Goal: Browse casually

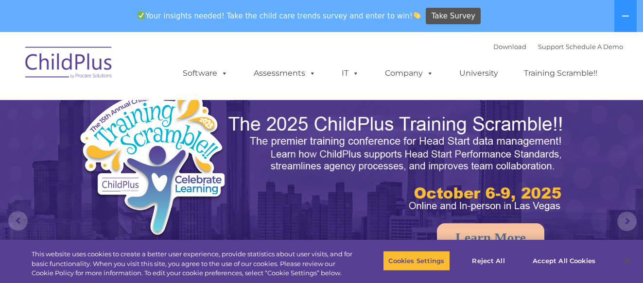
select select "MEDIUM"
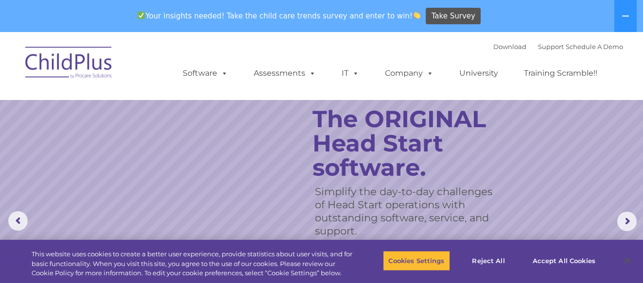
click at [587, 148] on rs-slide "Simplify the day-to-day challenges of Head Start operations with outstanding so…" at bounding box center [321, 221] width 643 height 379
click at [625, 17] on icon at bounding box center [626, 16] width 8 height 8
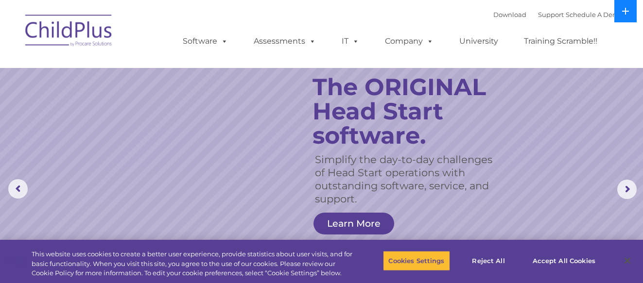
click at [624, 15] on button at bounding box center [625, 11] width 22 height 22
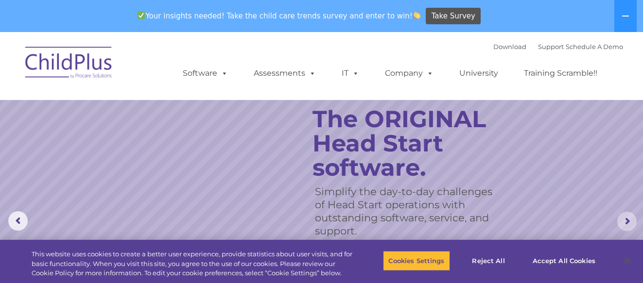
click at [628, 220] on rs-arrow at bounding box center [626, 221] width 19 height 19
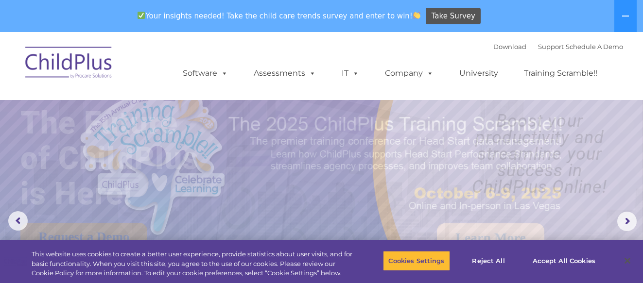
click at [83, 65] on img at bounding box center [68, 64] width 97 height 49
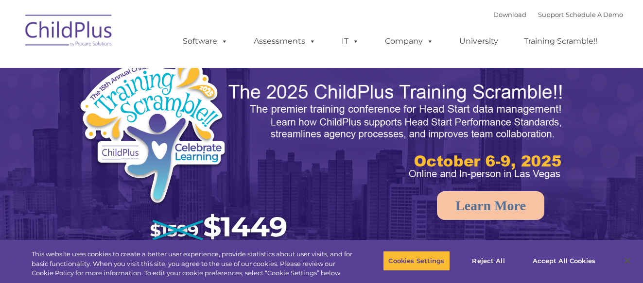
select select "MEDIUM"
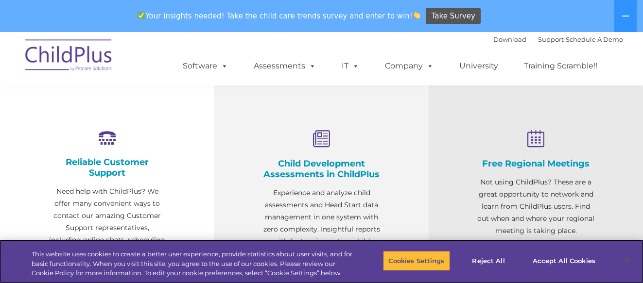
scroll to position [340, 0]
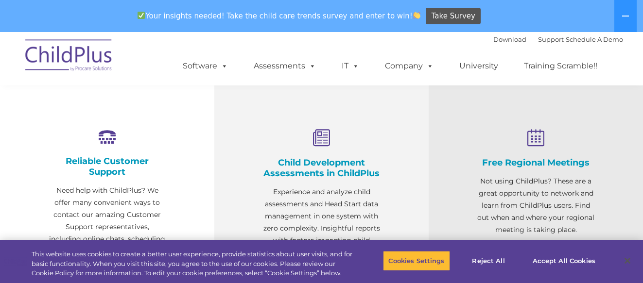
click at [328, 141] on icon at bounding box center [321, 138] width 117 height 18
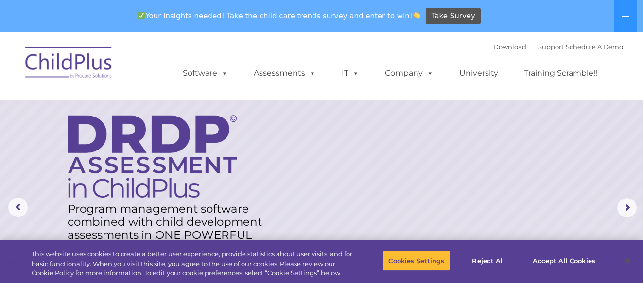
scroll to position [24, 0]
